Goal: Task Accomplishment & Management: Use online tool/utility

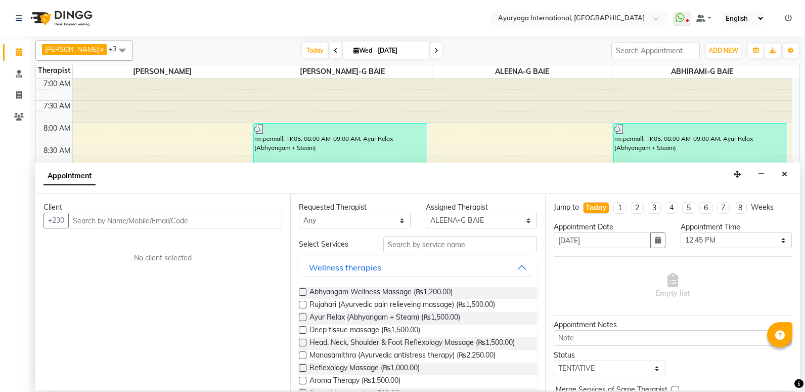
select select "80876"
select select "765"
select select "tentative"
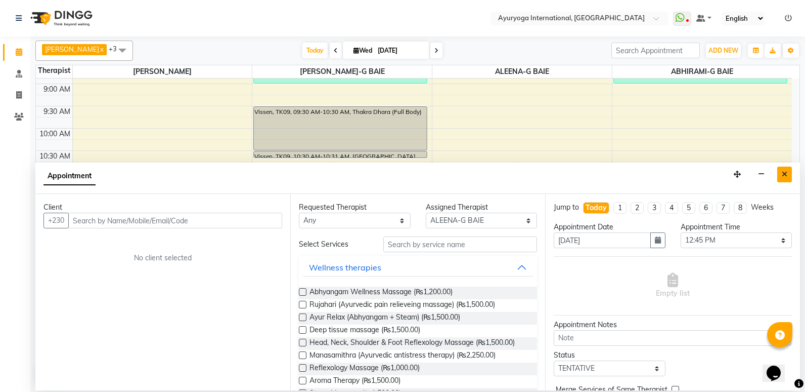
click at [790, 168] on button "Close" at bounding box center [785, 174] width 15 height 16
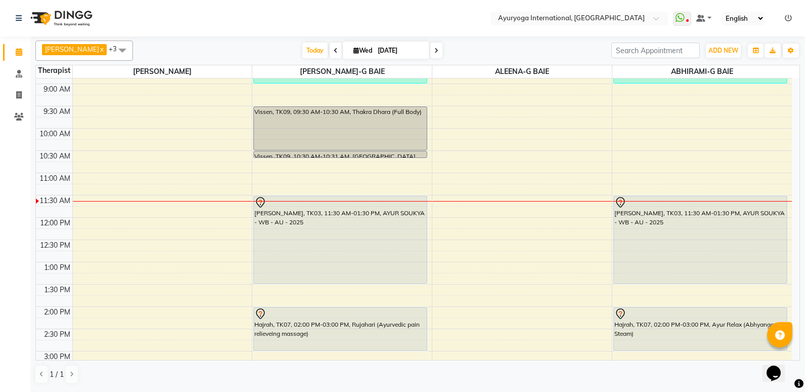
click at [790, 168] on div "7:00 AM 7:30 AM 8:00 AM 8:30 AM 9:00 AM 9:30 AM 10:00 AM 10:30 AM 11:00 AM 11:3…" at bounding box center [414, 306] width 756 height 623
select select "70418"
select select "tentative"
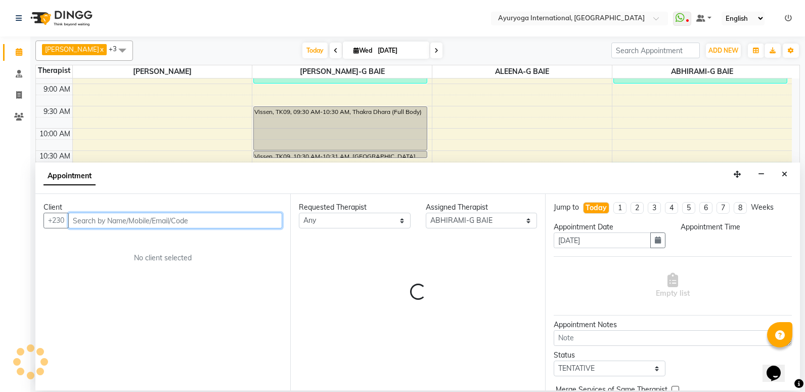
select select "645"
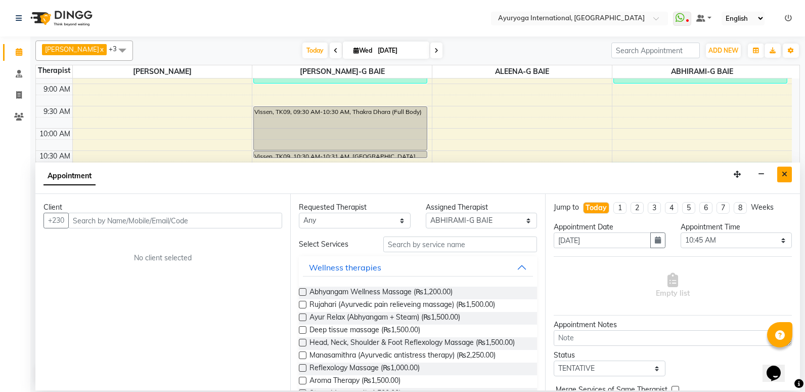
click at [780, 179] on button "Close" at bounding box center [785, 174] width 15 height 16
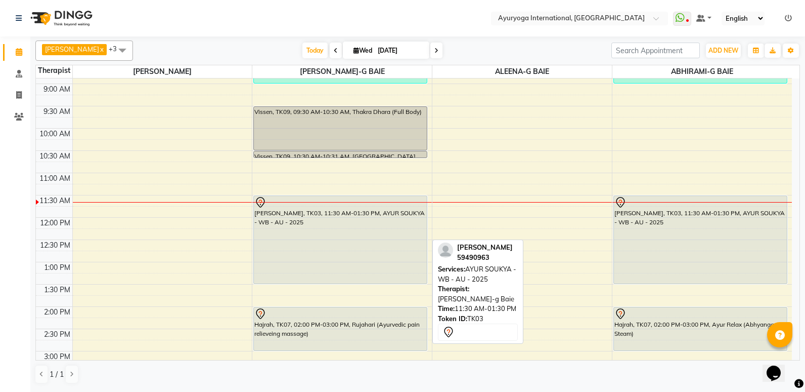
click at [352, 235] on div "[PERSON_NAME], TK03, 11:30 AM-01:30 PM, AYUR SOUKYA - WB - AU - 2025" at bounding box center [340, 240] width 173 height 88
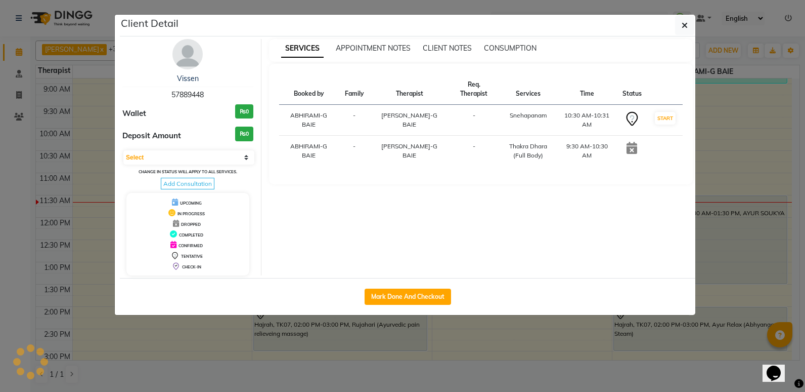
select select "7"
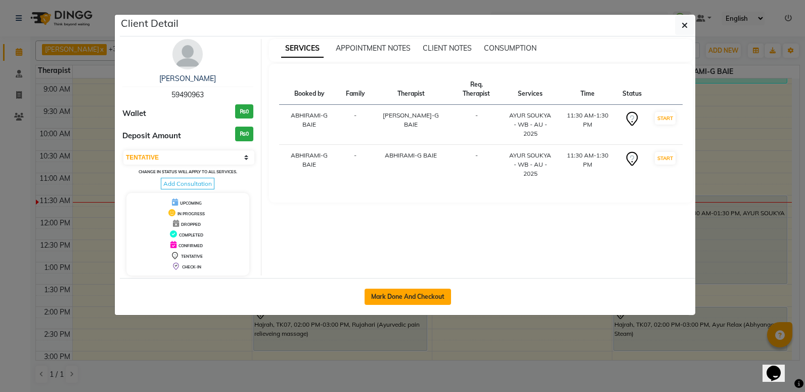
click at [402, 299] on button "Mark Done And Checkout" at bounding box center [408, 296] width 87 height 16
select select "service"
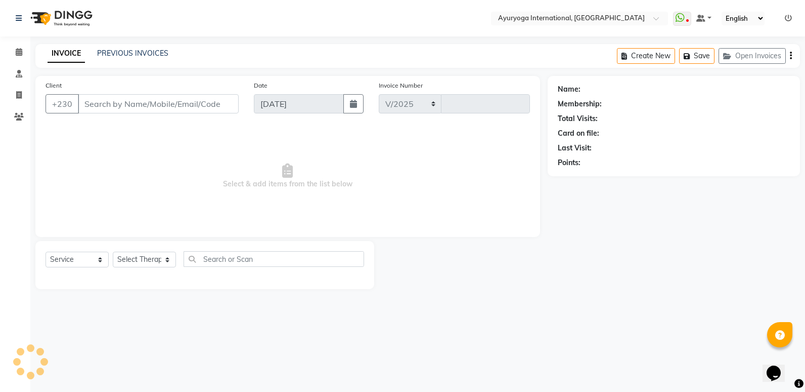
select select "730"
type input "5163"
click at [16, 47] on span at bounding box center [19, 53] width 18 height 12
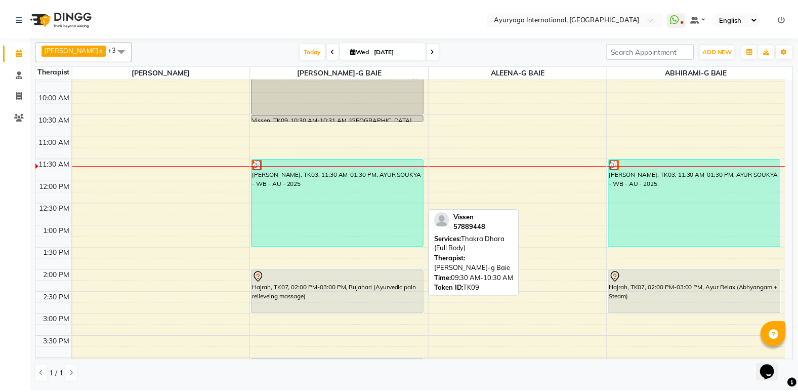
scroll to position [152, 0]
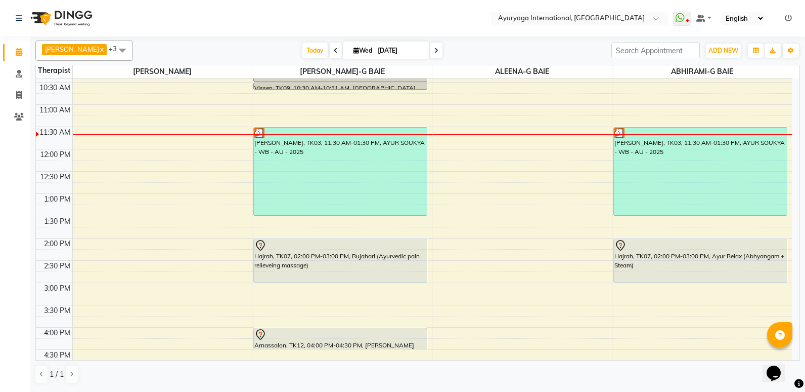
click at [256, 156] on div "[PERSON_NAME], TK03, 11:30 AM-01:30 PM, AYUR SOUKYA - WB - AU - 2025" at bounding box center [340, 171] width 173 height 88
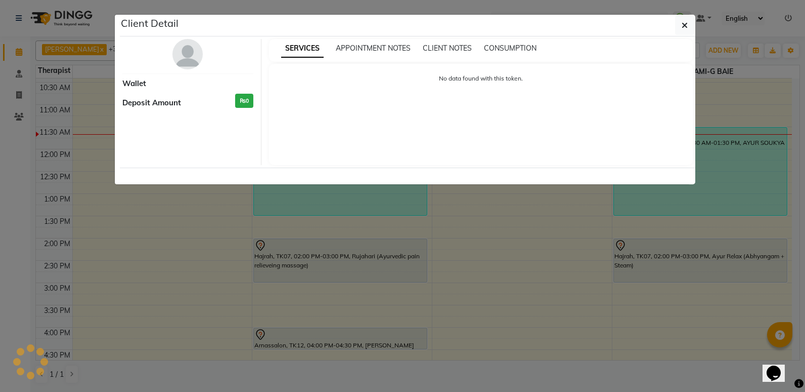
select select "3"
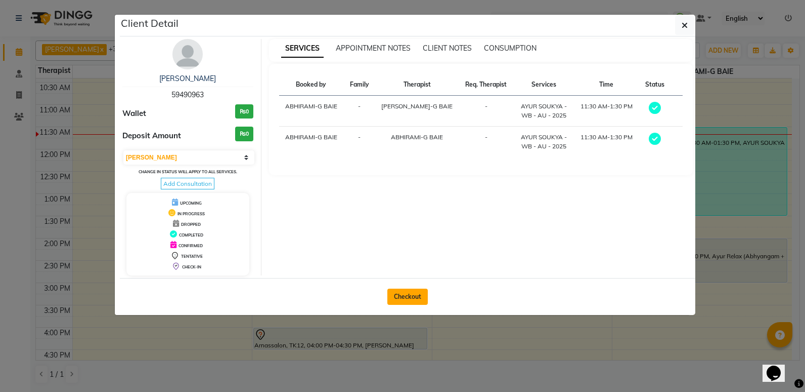
click at [403, 296] on button "Checkout" at bounding box center [408, 296] width 40 height 16
select select "service"
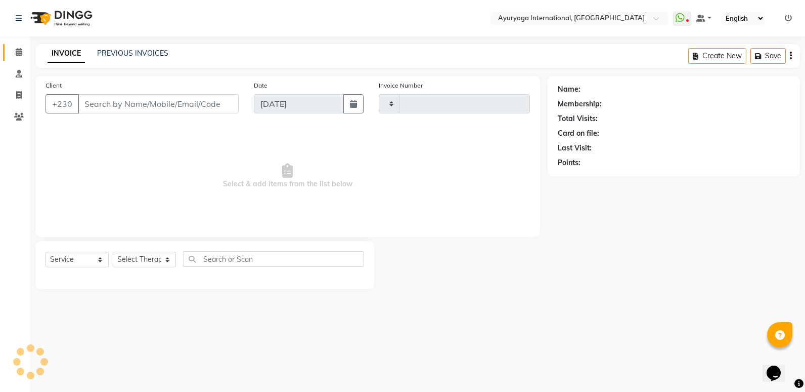
type input "5163"
select select "730"
type input "59****63"
select select "77770"
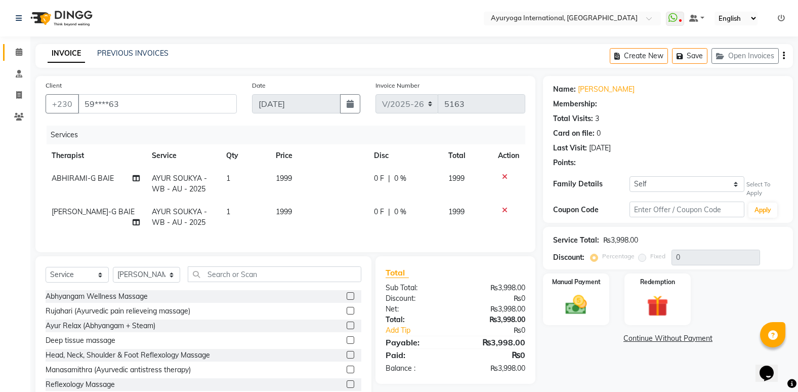
type input "5"
select select "1: Object"
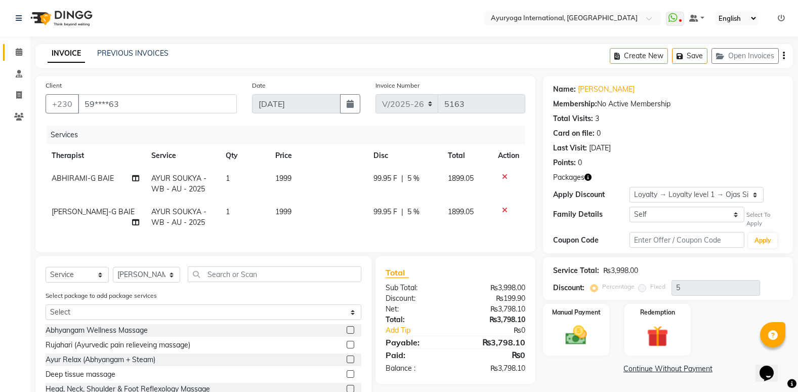
scroll to position [70, 0]
